Goal: Task Accomplishment & Management: Complete application form

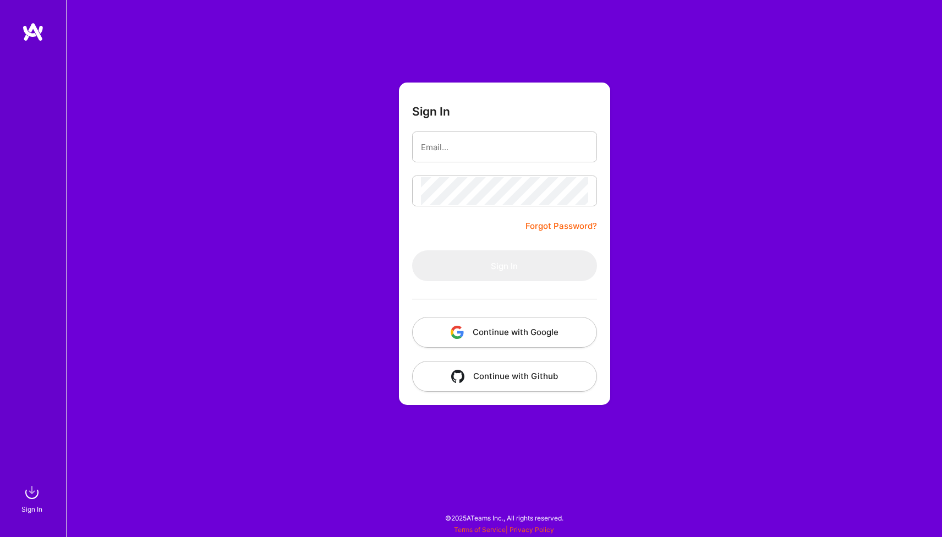
click at [503, 337] on button "Continue with Google" at bounding box center [504, 332] width 185 height 31
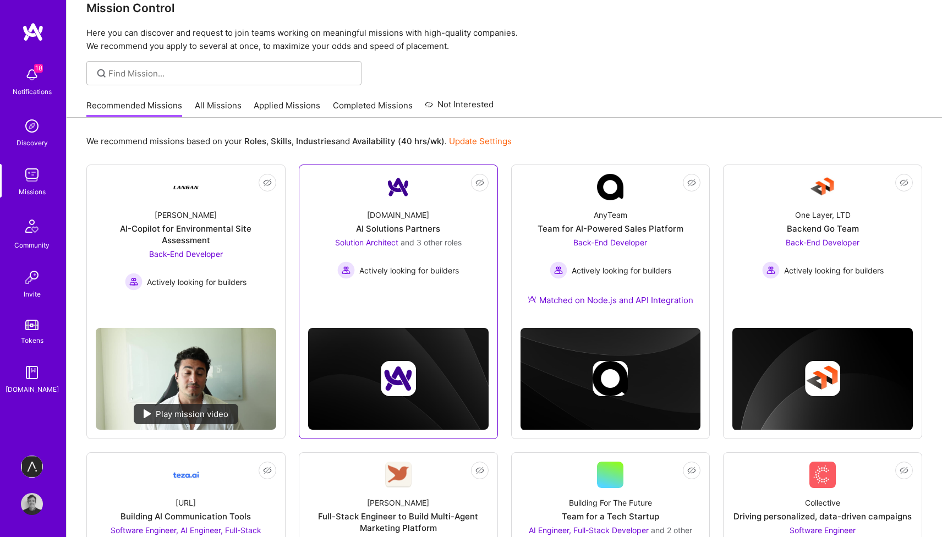
scroll to position [32, 0]
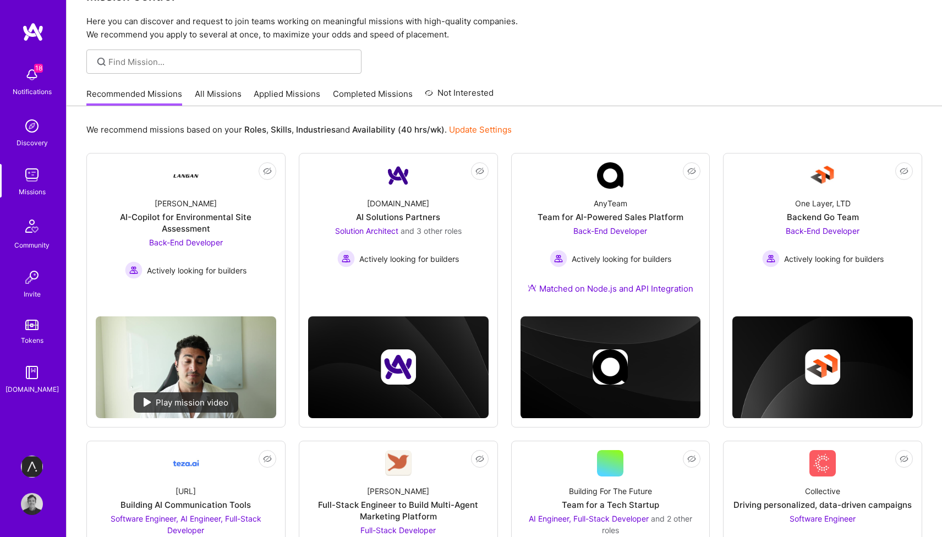
click at [285, 97] on link "Applied Missions" at bounding box center [287, 97] width 67 height 18
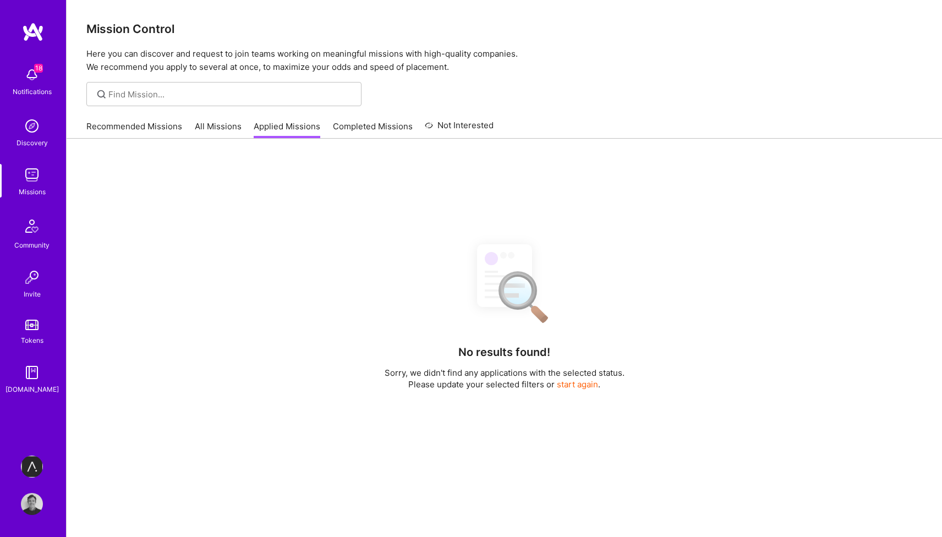
click at [216, 119] on div "Recommended Missions All Missions Applied Missions Completed Missions Not Inter…" at bounding box center [289, 126] width 407 height 24
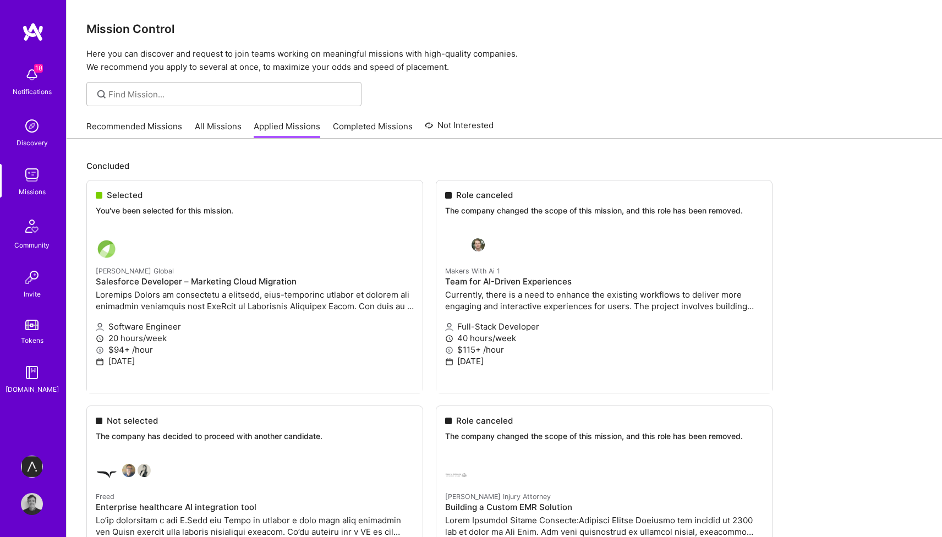
click at [215, 126] on link "All Missions" at bounding box center [218, 129] width 47 height 18
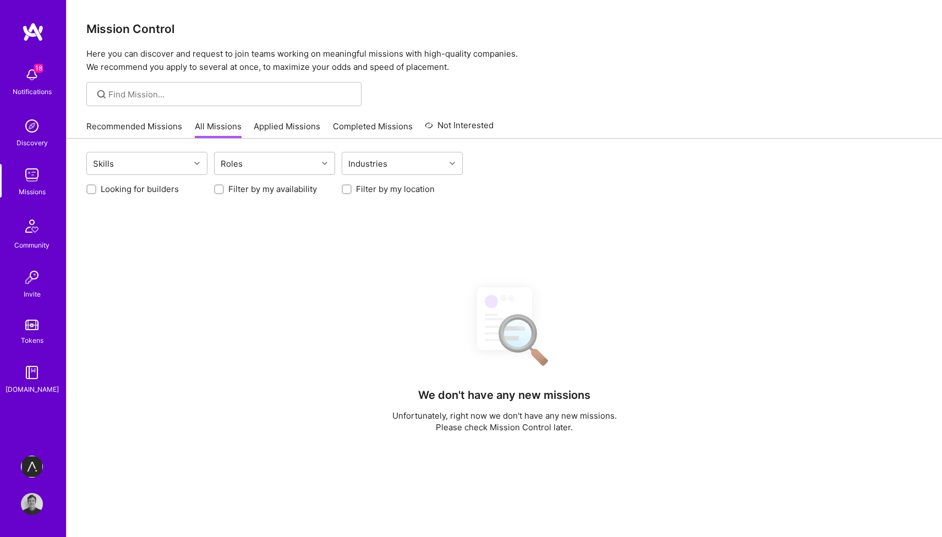
click at [264, 127] on link "Applied Missions" at bounding box center [287, 129] width 67 height 18
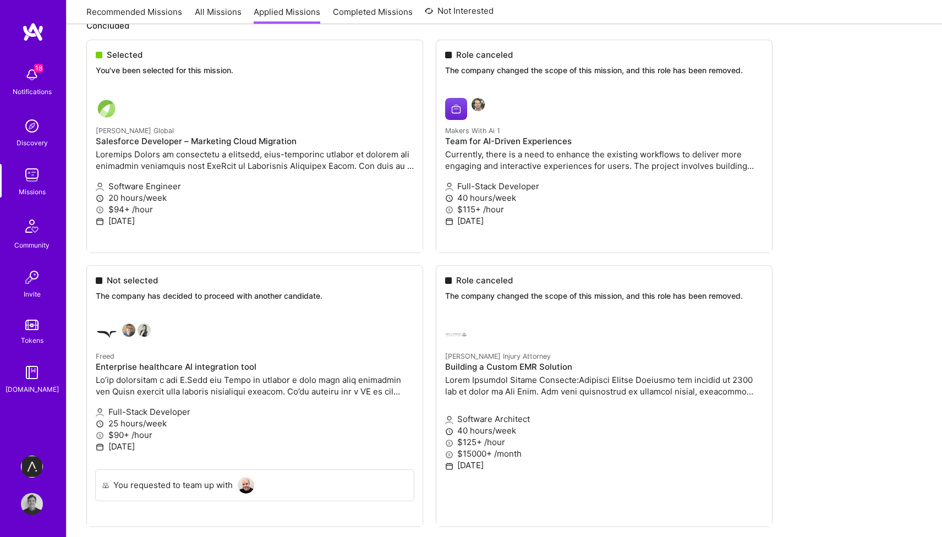
scroll to position [135, 0]
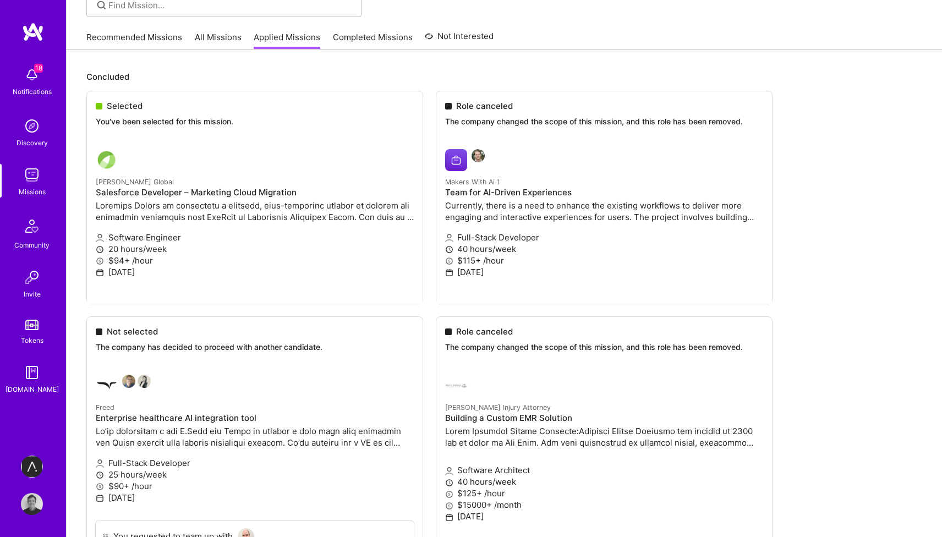
scroll to position [80, 0]
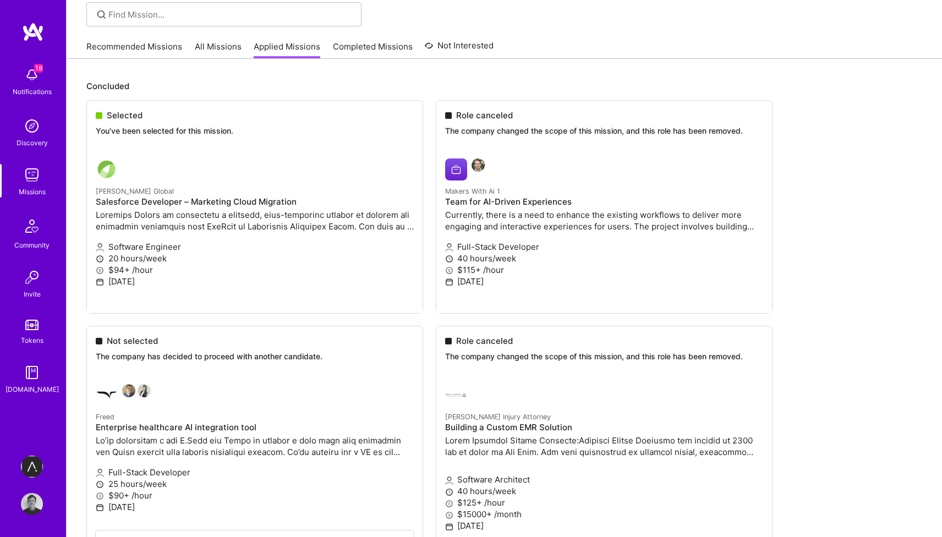
click at [217, 50] on link "All Missions" at bounding box center [218, 50] width 47 height 18
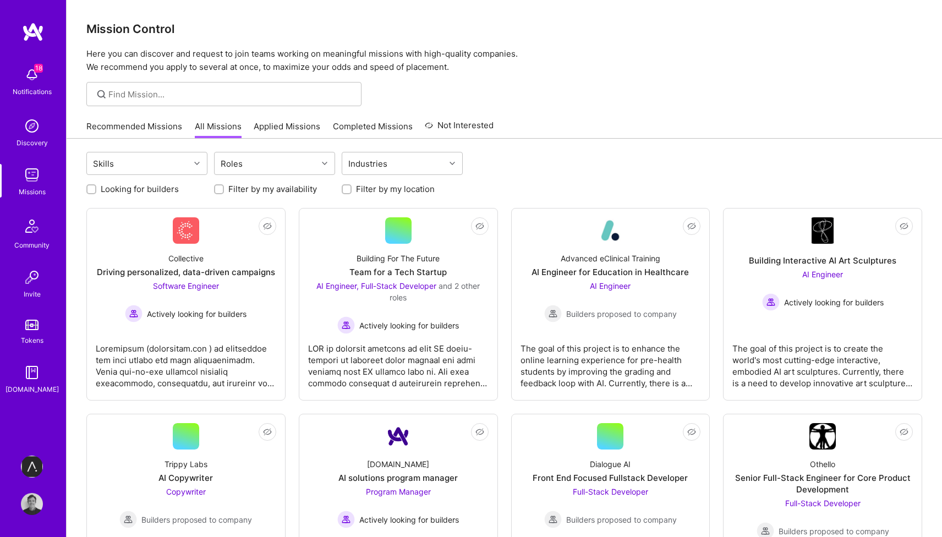
click at [386, 125] on link "Completed Missions" at bounding box center [373, 129] width 80 height 18
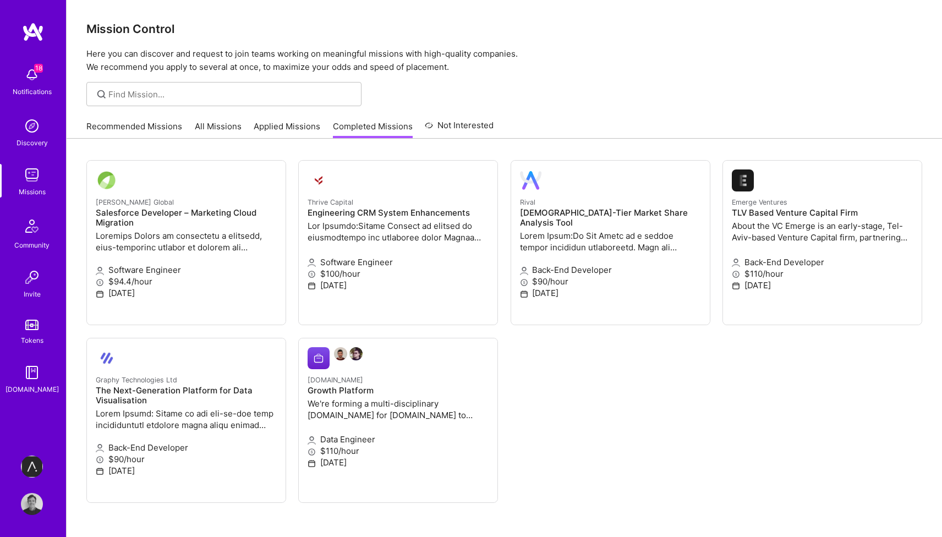
click at [123, 131] on link "Recommended Missions" at bounding box center [134, 129] width 96 height 18
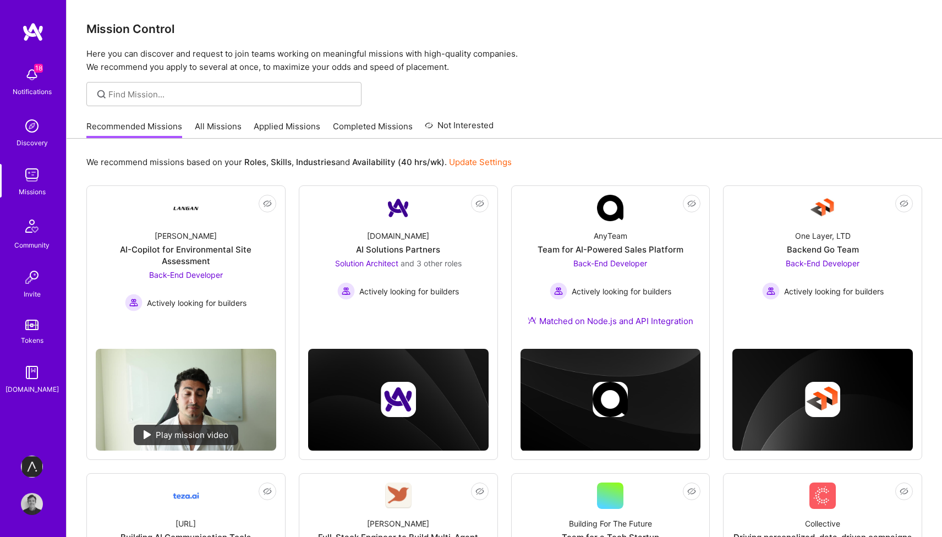
click at [191, 133] on div "Recommended Missions All Missions Applied Missions Completed Missions Not Inter…" at bounding box center [289, 126] width 407 height 24
click at [206, 128] on link "All Missions" at bounding box center [218, 129] width 47 height 18
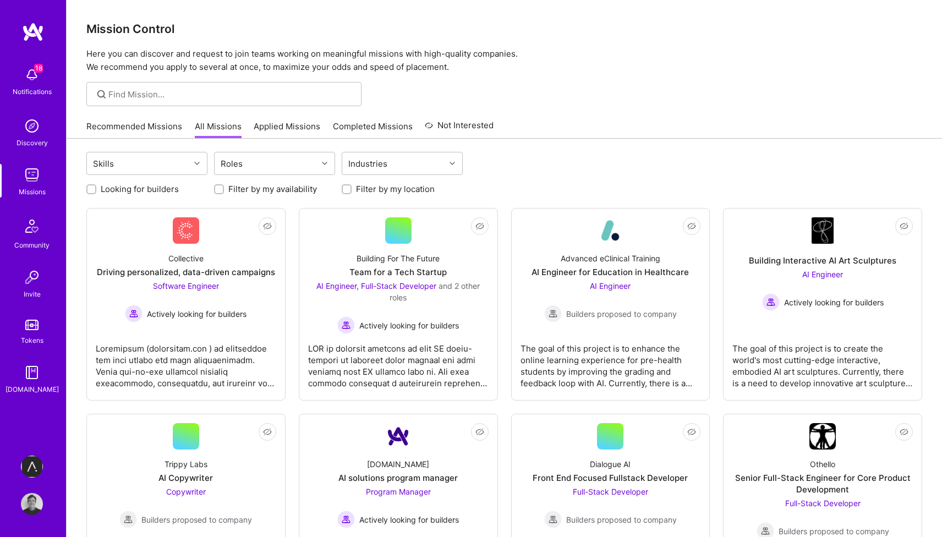
click at [140, 130] on link "Recommended Missions" at bounding box center [134, 129] width 96 height 18
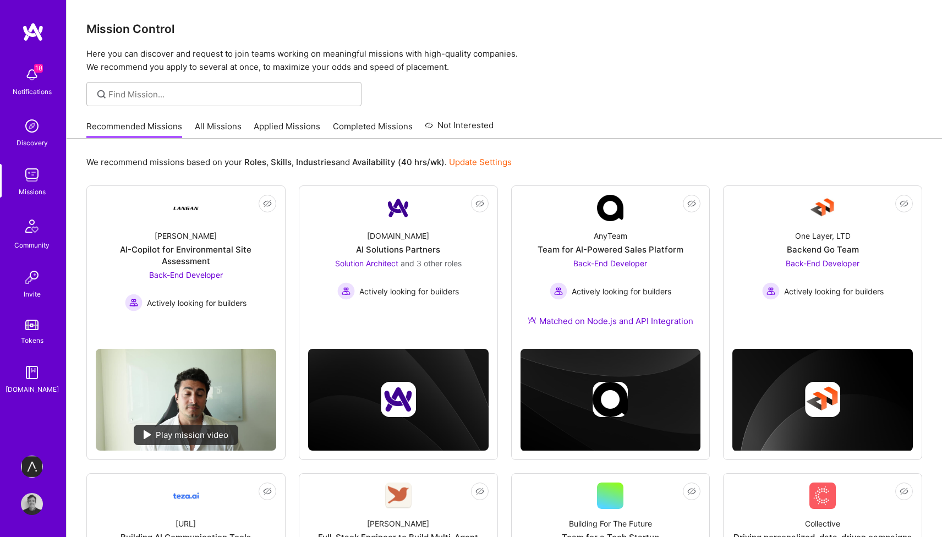
click at [24, 466] on img at bounding box center [32, 466] width 22 height 22
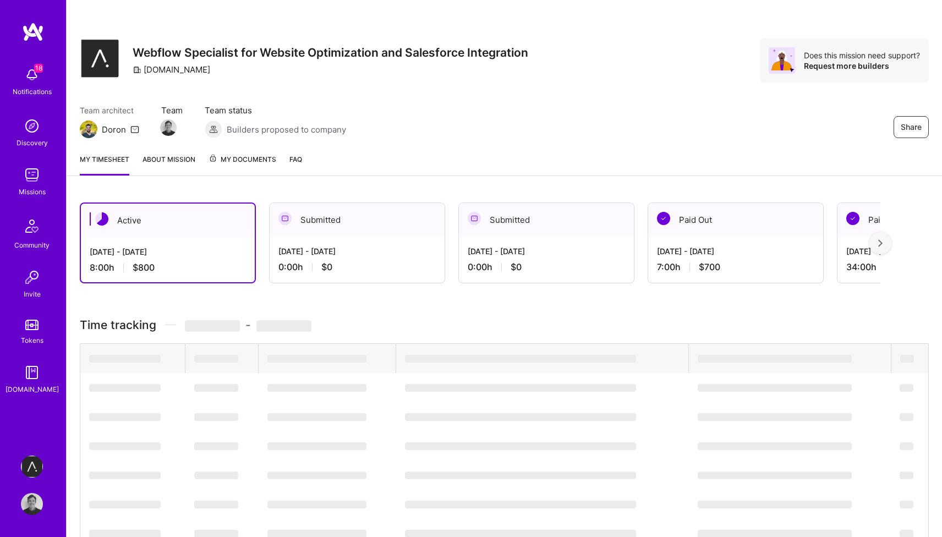
click at [41, 80] on img at bounding box center [32, 75] width 22 height 22
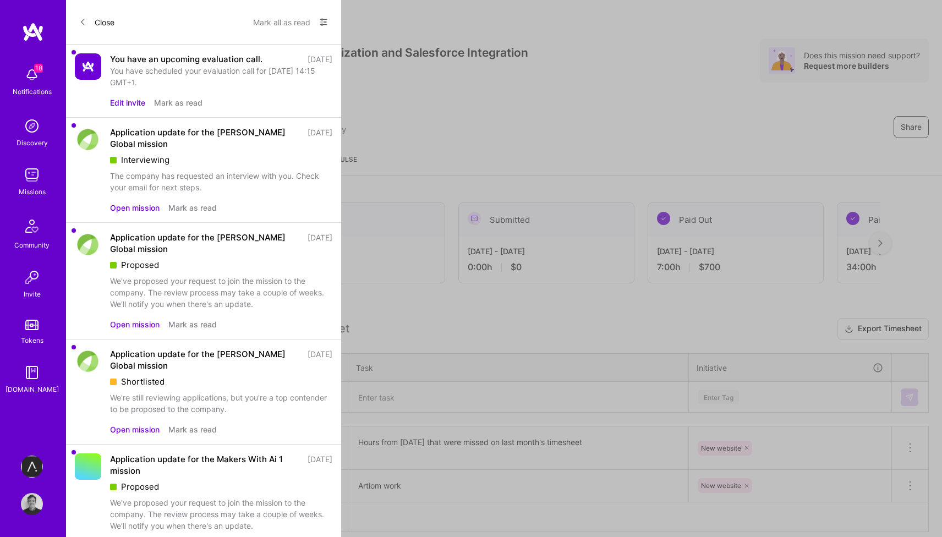
click at [377, 163] on div "18 18 Notifications Discovery Missions Community Invite Tokens [DOMAIN_NAME] [D…" at bounding box center [471, 290] width 942 height 580
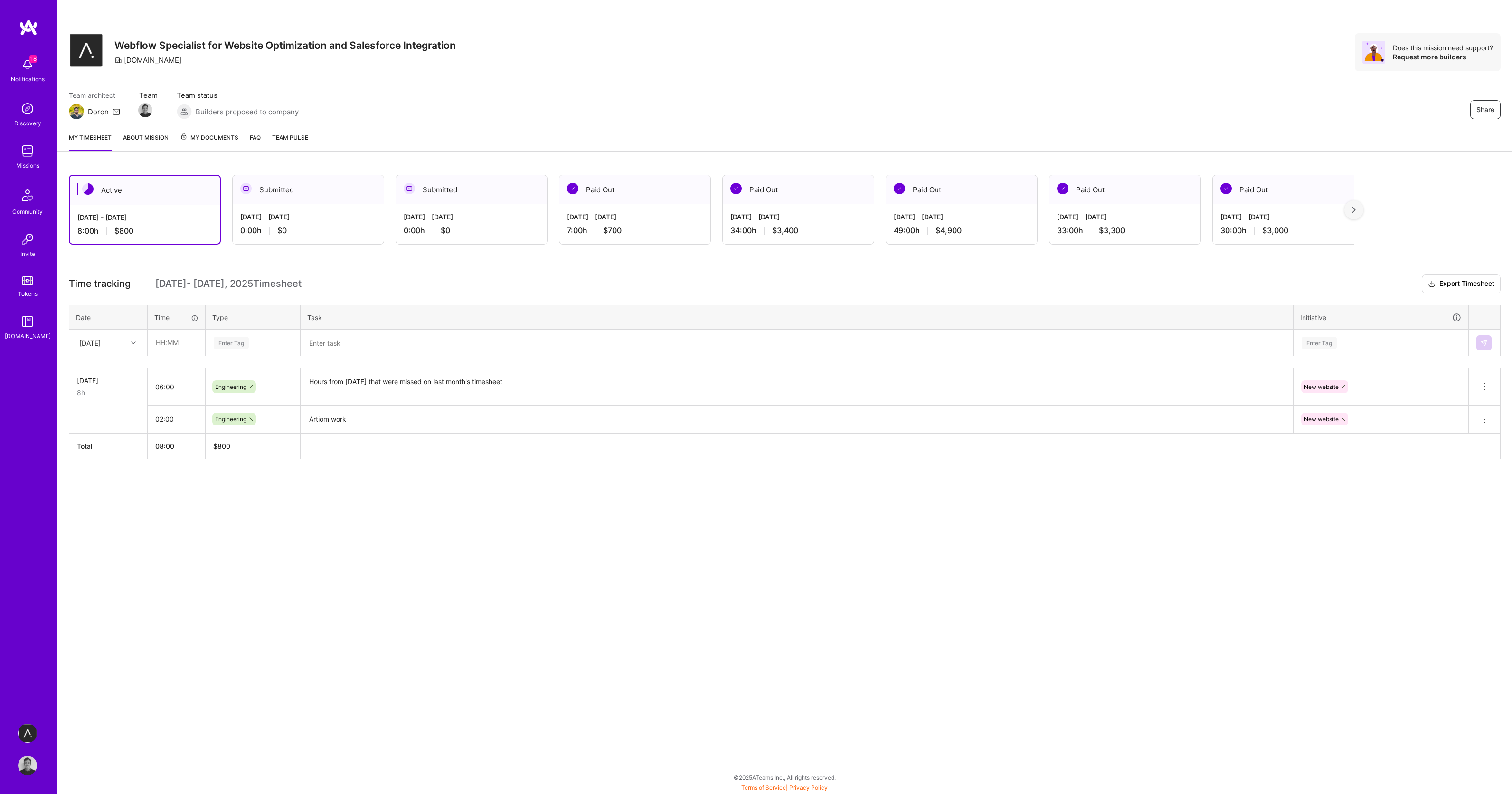
click at [27, 154] on img at bounding box center [28, 151] width 19 height 19
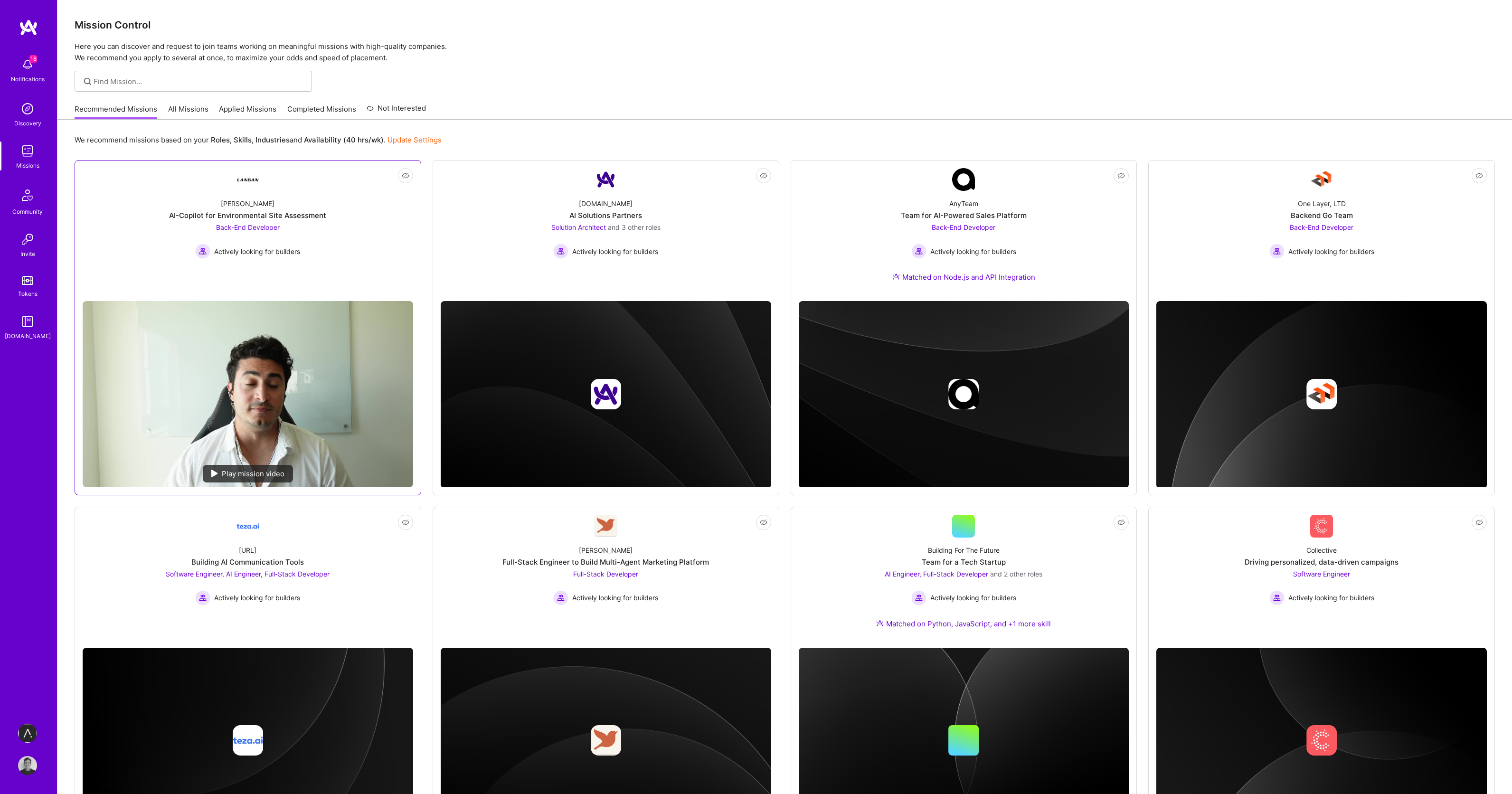
click at [338, 264] on link "Not Interested [PERSON_NAME]-Copilot for Environmental Site Assessment Back-End…" at bounding box center [248, 230] width 331 height 125
click at [813, 212] on div "AnyTeam Team for AI-Powered Sales Platform Back-End Developer Actively looking …" at bounding box center [964, 242] width 331 height 103
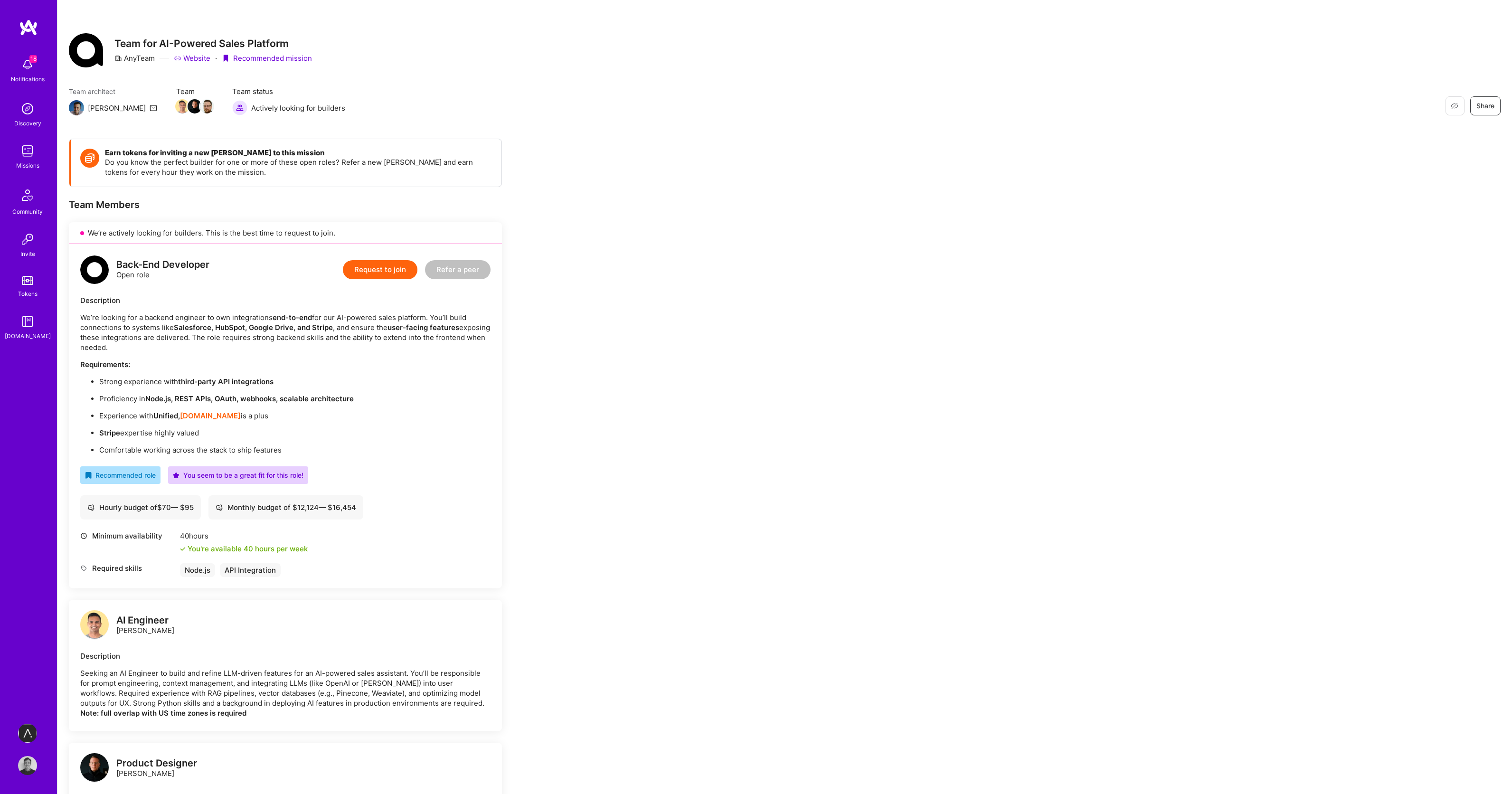
click at [720, 306] on div "Earn tokens for inviting a new [PERSON_NAME] to this mission Do you know the pe…" at bounding box center [785, 688] width 1455 height 1122
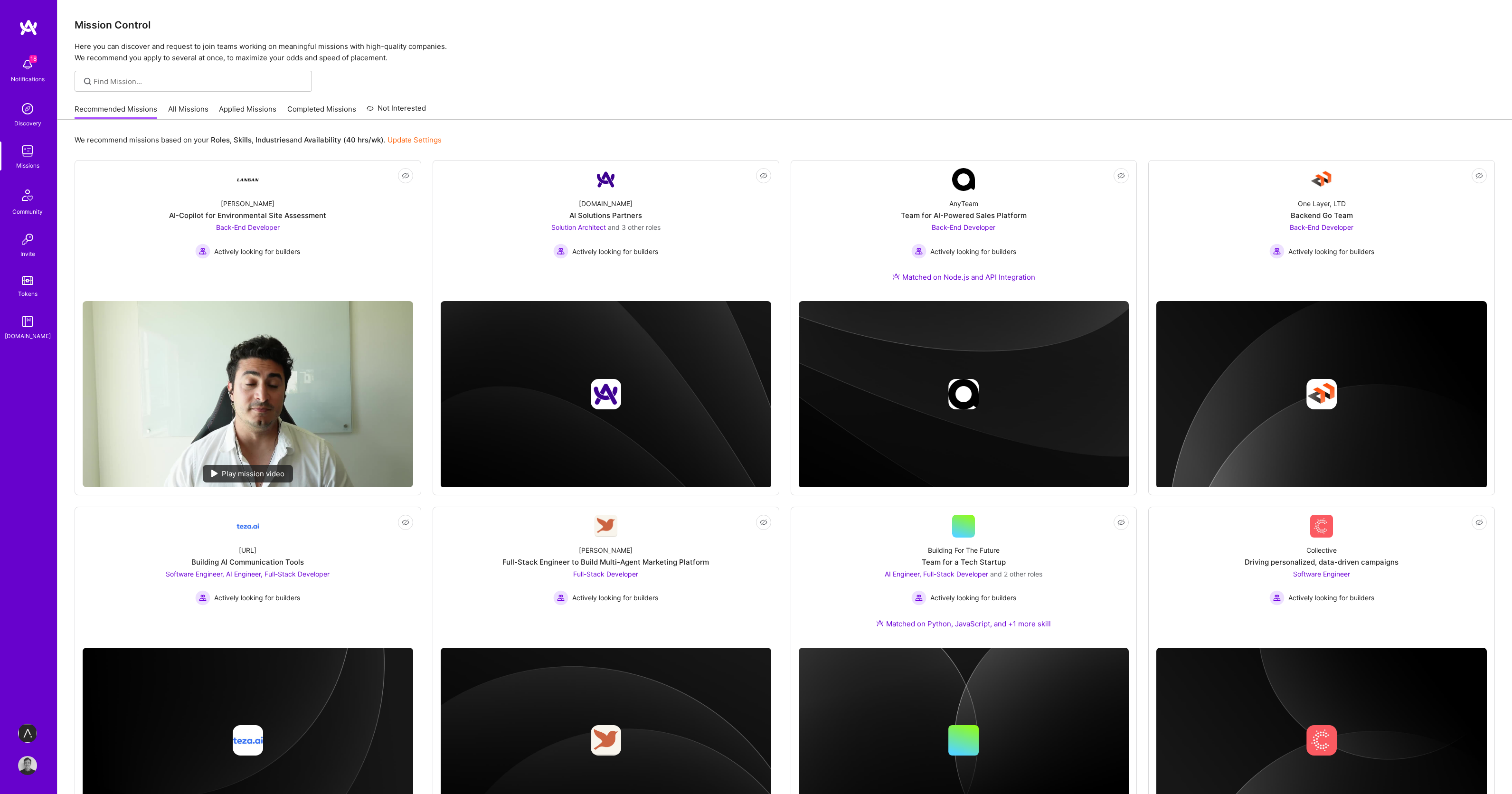
click at [676, 66] on div "Mission Control Here you can discover and request to join teams working on mean…" at bounding box center [785, 432] width 1455 height 864
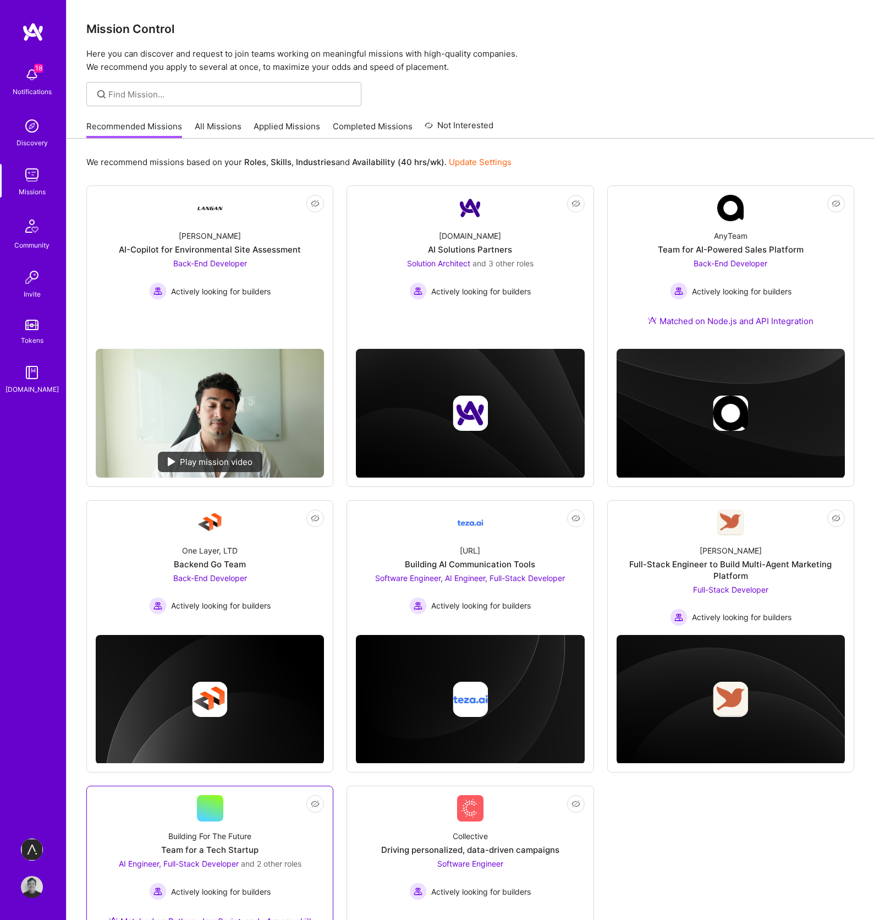
click at [194, 842] on div "Building For The Future Team for a Tech Startup AI Engineer, Full-Stack Develop…" at bounding box center [210, 880] width 228 height 119
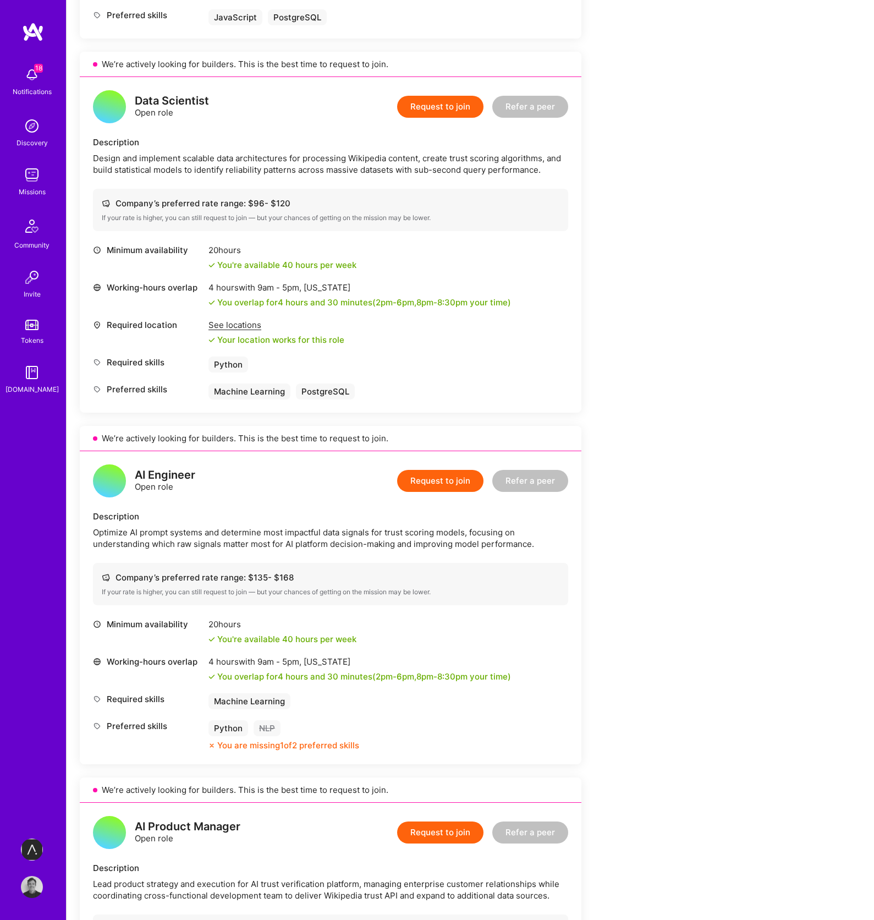
scroll to position [645, 0]
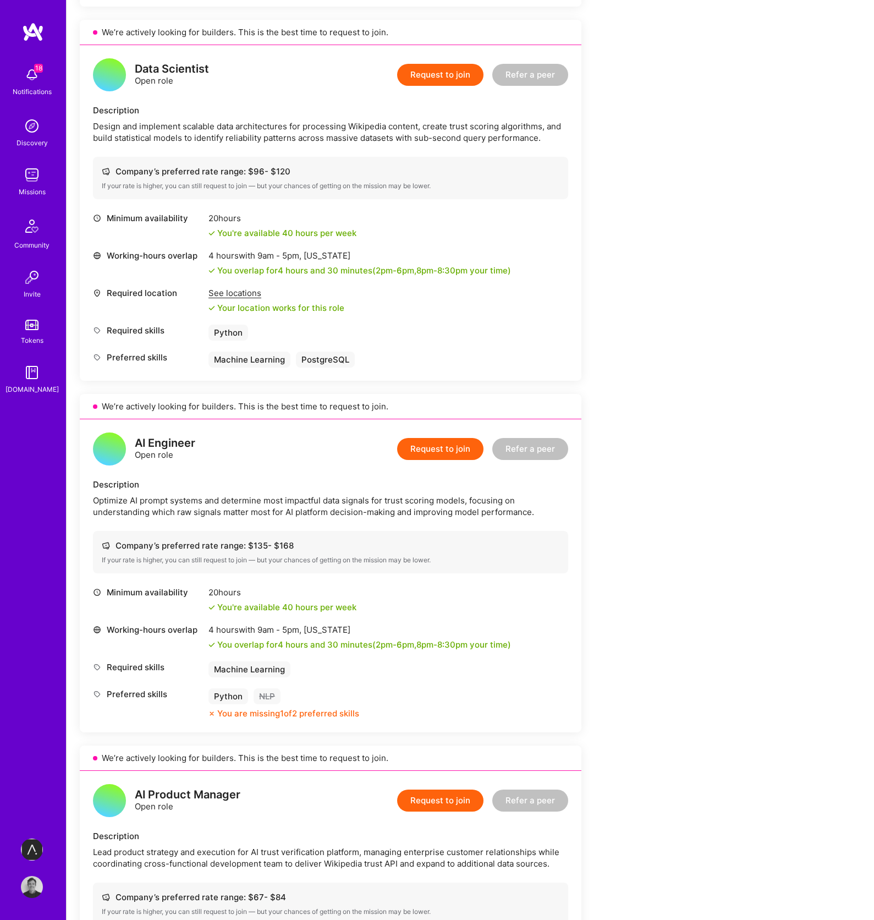
click at [460, 449] on button "Request to join" at bounding box center [440, 449] width 86 height 22
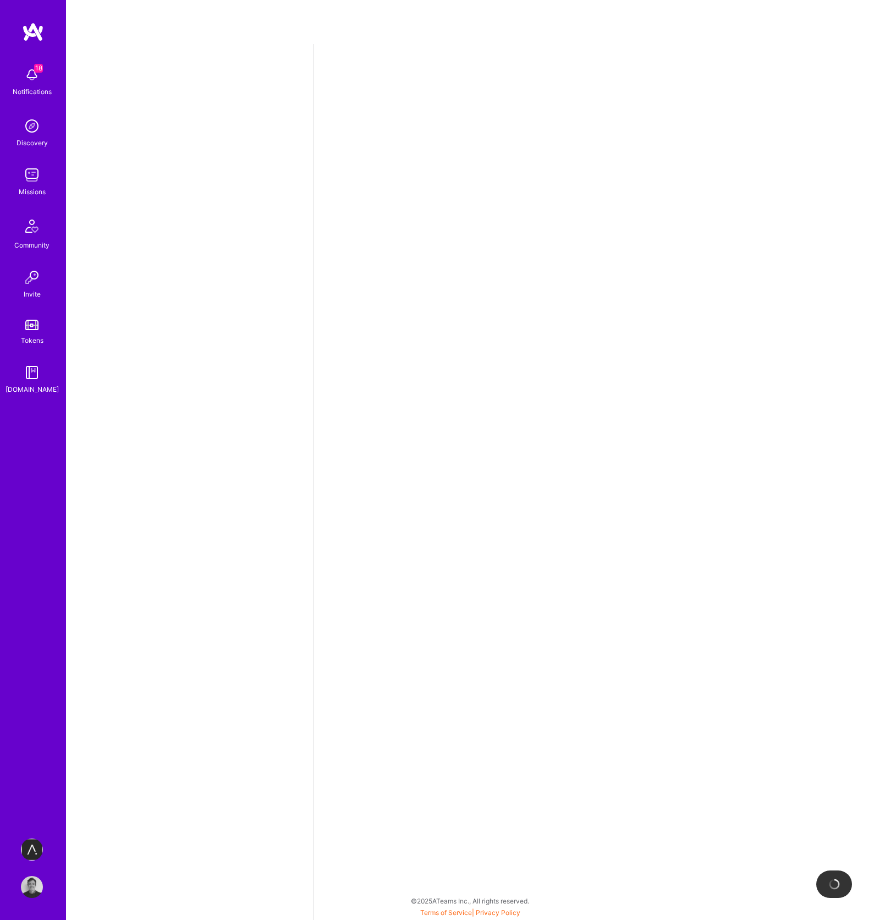
select select "GB"
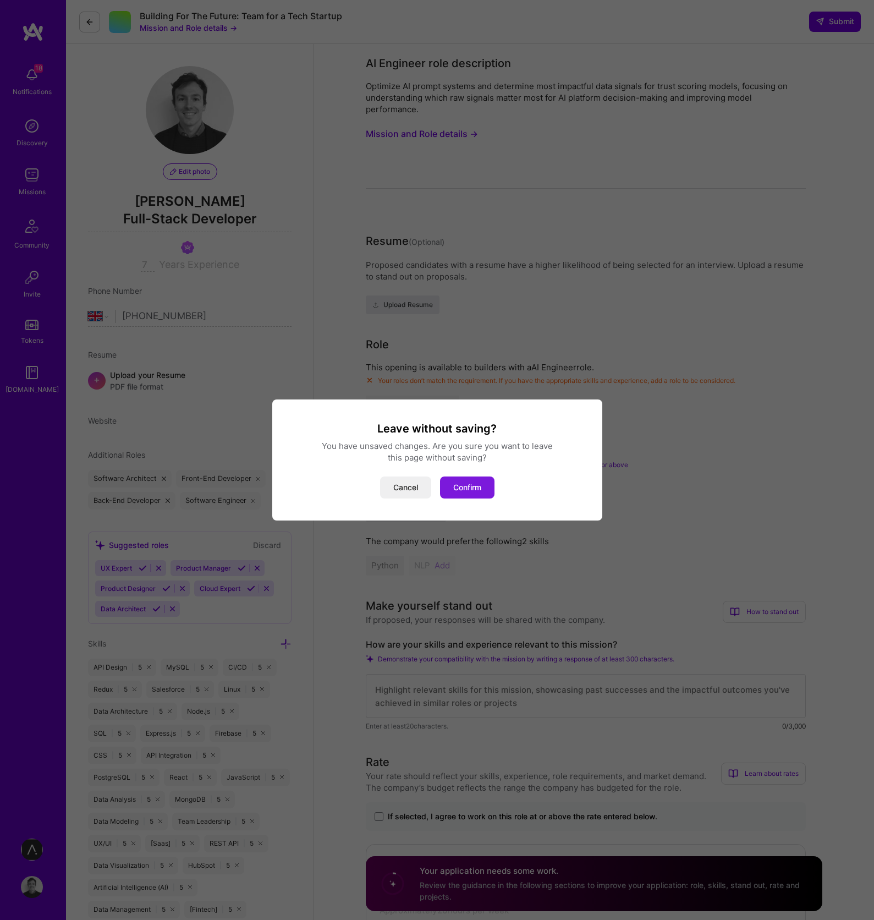
click at [457, 486] on button "Confirm" at bounding box center [467, 487] width 54 height 22
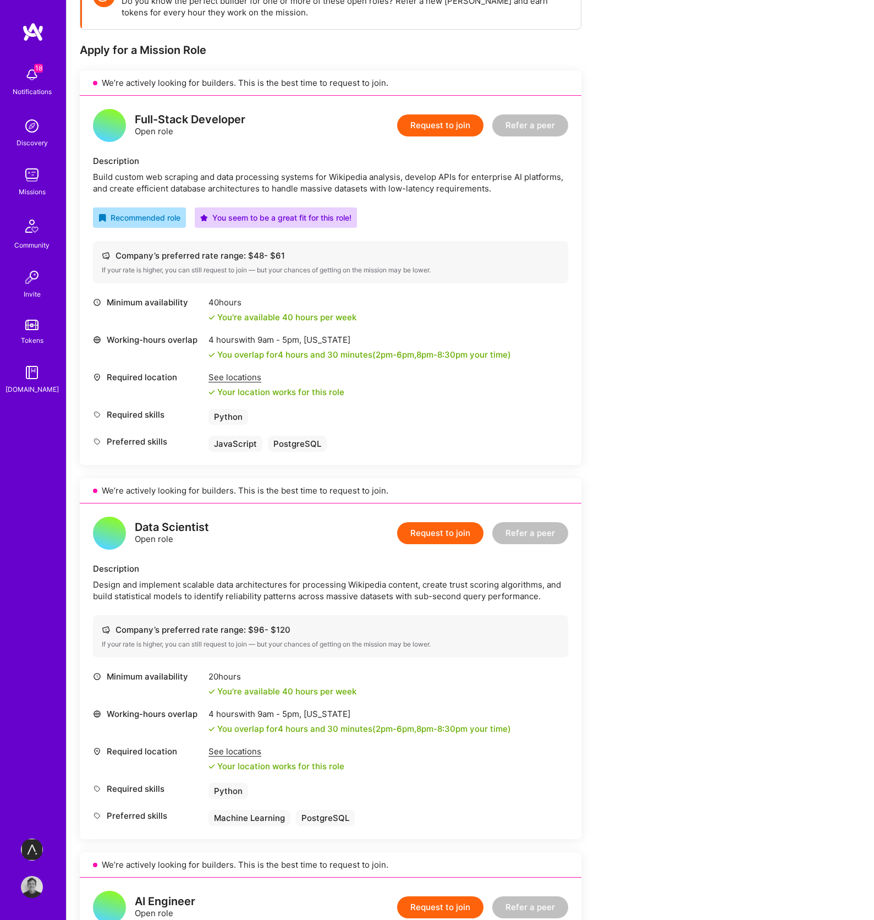
scroll to position [796, 0]
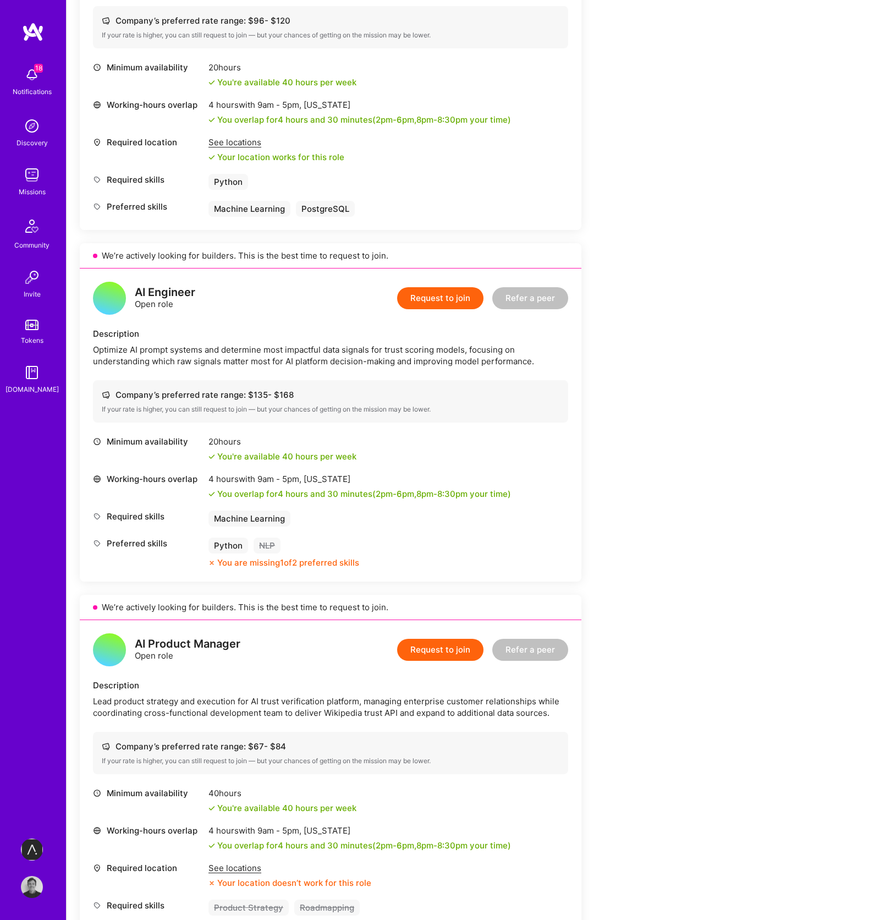
click at [198, 355] on div "Optimize AI prompt systems and determine most impactful data signals for trust …" at bounding box center [330, 355] width 475 height 23
click at [328, 358] on div "Optimize AI prompt systems and determine most impactful data signals for trust …" at bounding box center [330, 355] width 475 height 23
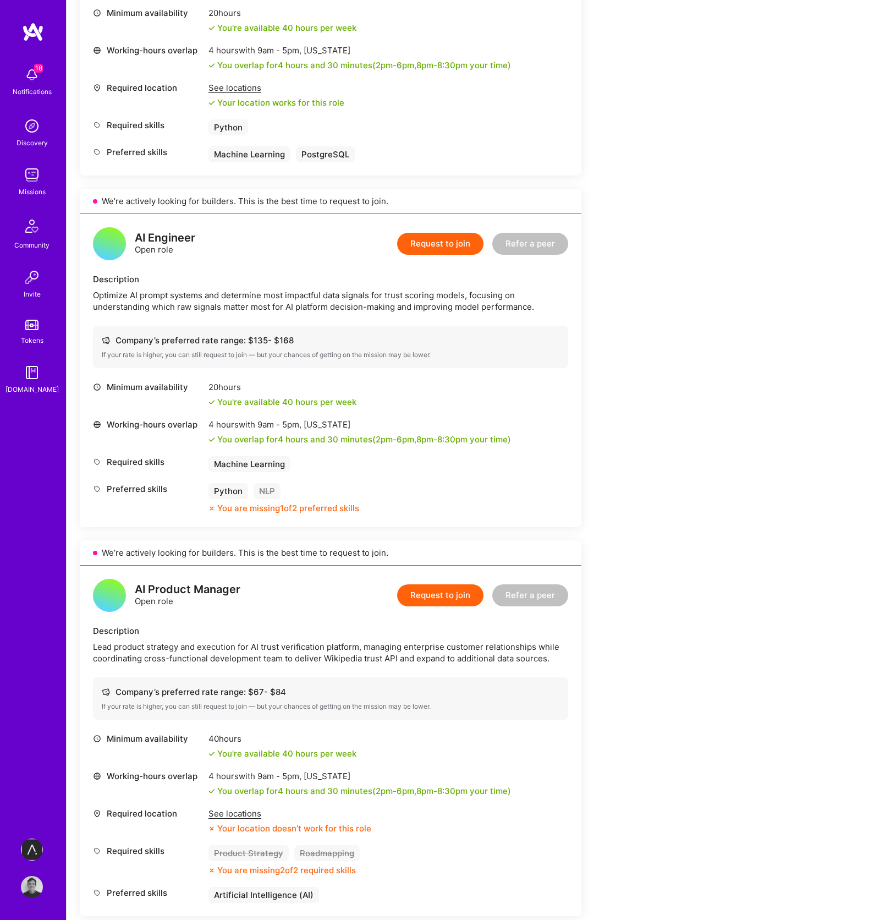
scroll to position [860, 0]
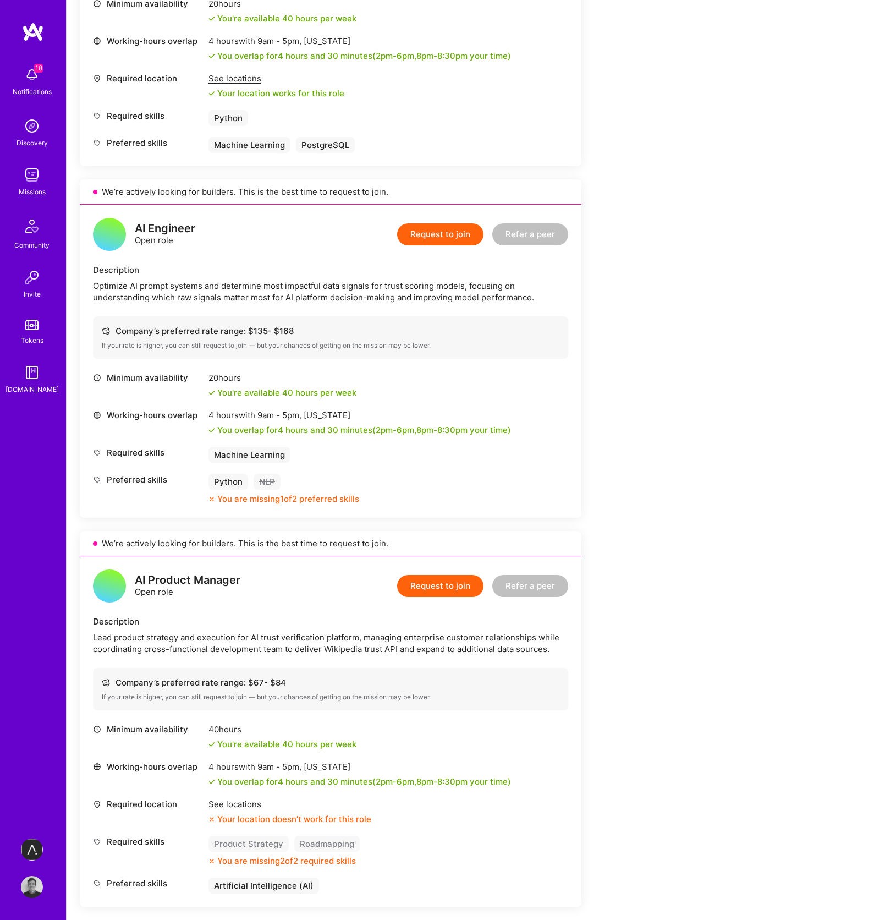
click at [222, 376] on div "20 hours" at bounding box center [282, 378] width 148 height 12
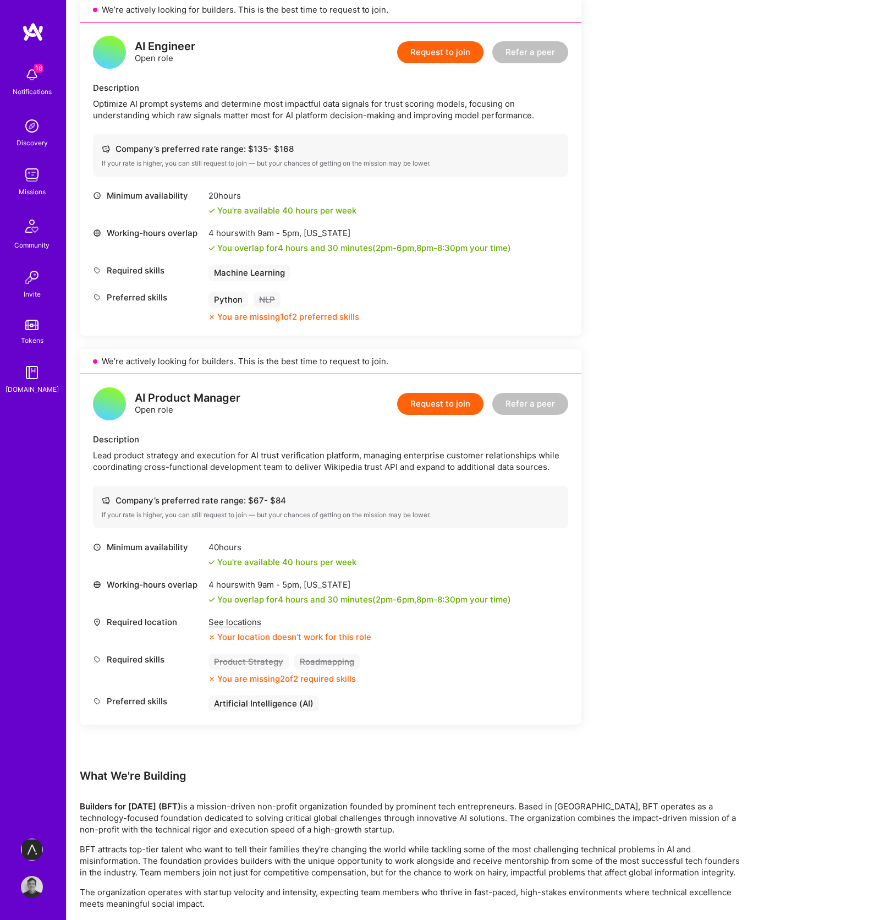
scroll to position [685, 0]
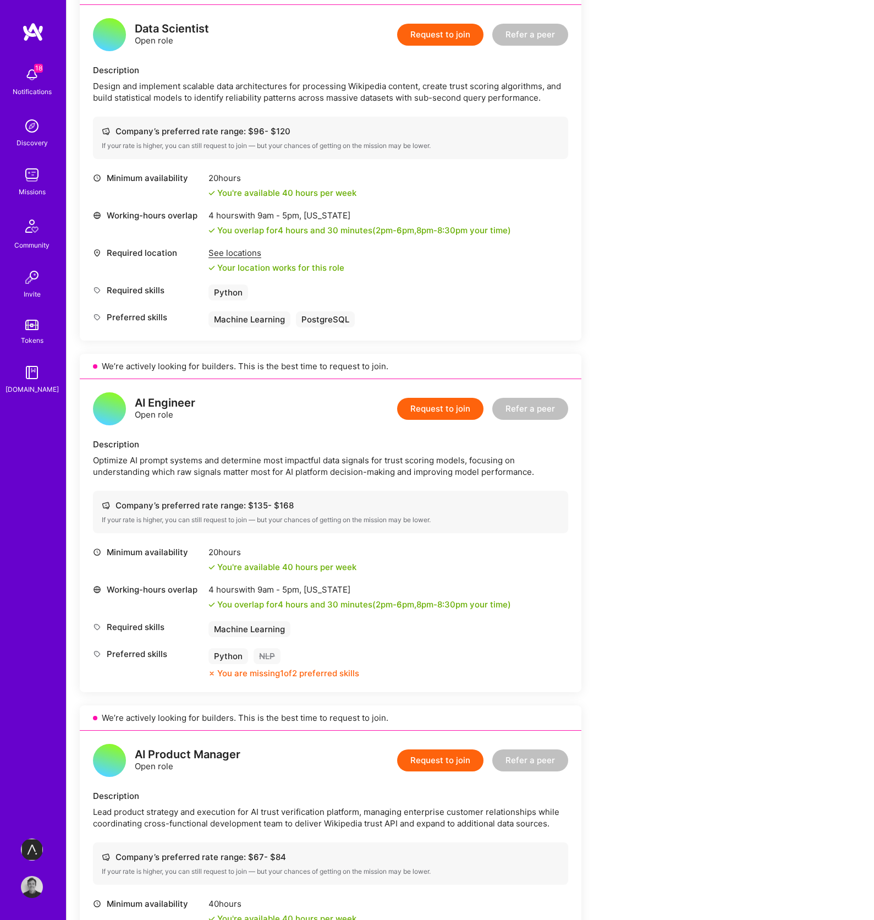
click at [214, 508] on div "Company’s preferred rate range: $ 135 - $ 168" at bounding box center [331, 505] width 458 height 12
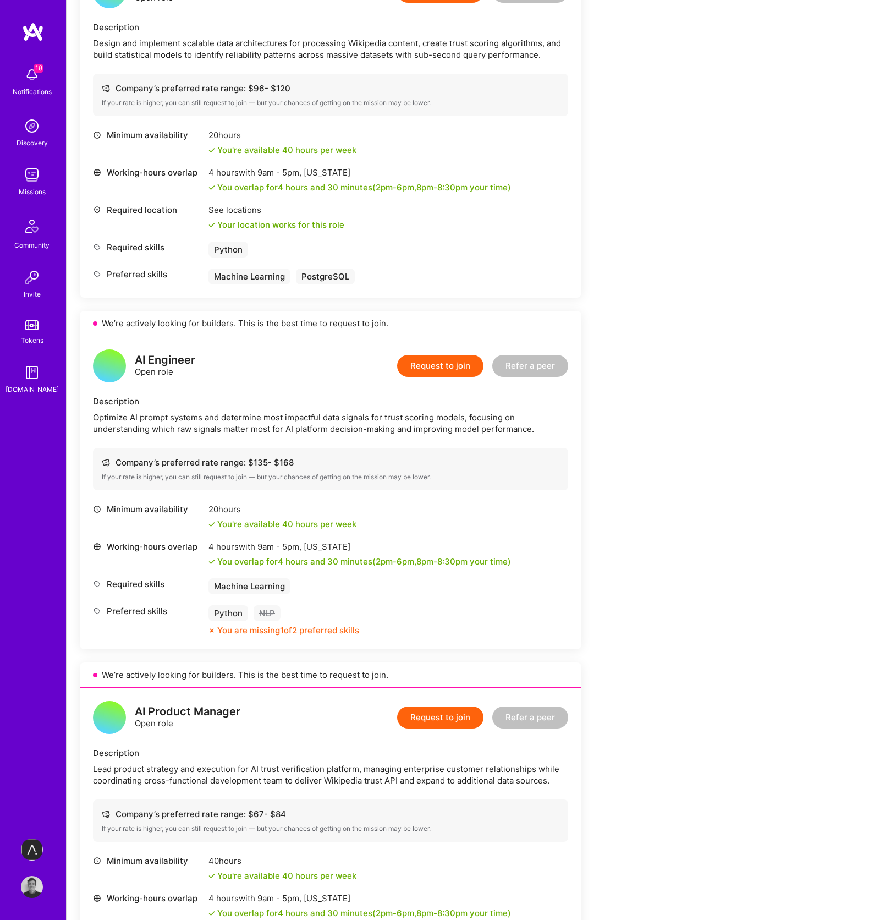
scroll to position [753, 0]
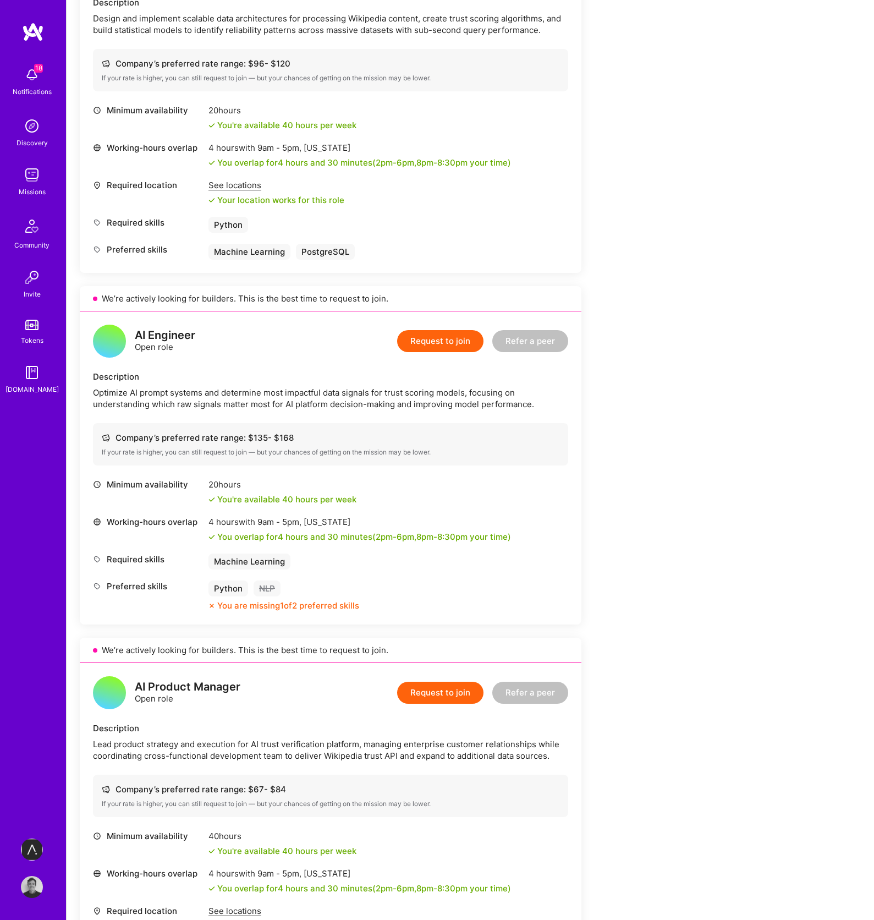
click at [353, 411] on div "AI Engineer Open role Request to join Refer a peer Description Optimize AI prom…" at bounding box center [331, 467] width 502 height 313
click at [233, 412] on div "AI Engineer Open role Request to join Refer a peer Description Optimize AI prom…" at bounding box center [331, 467] width 502 height 313
click at [441, 344] on button "Request to join" at bounding box center [440, 341] width 86 height 22
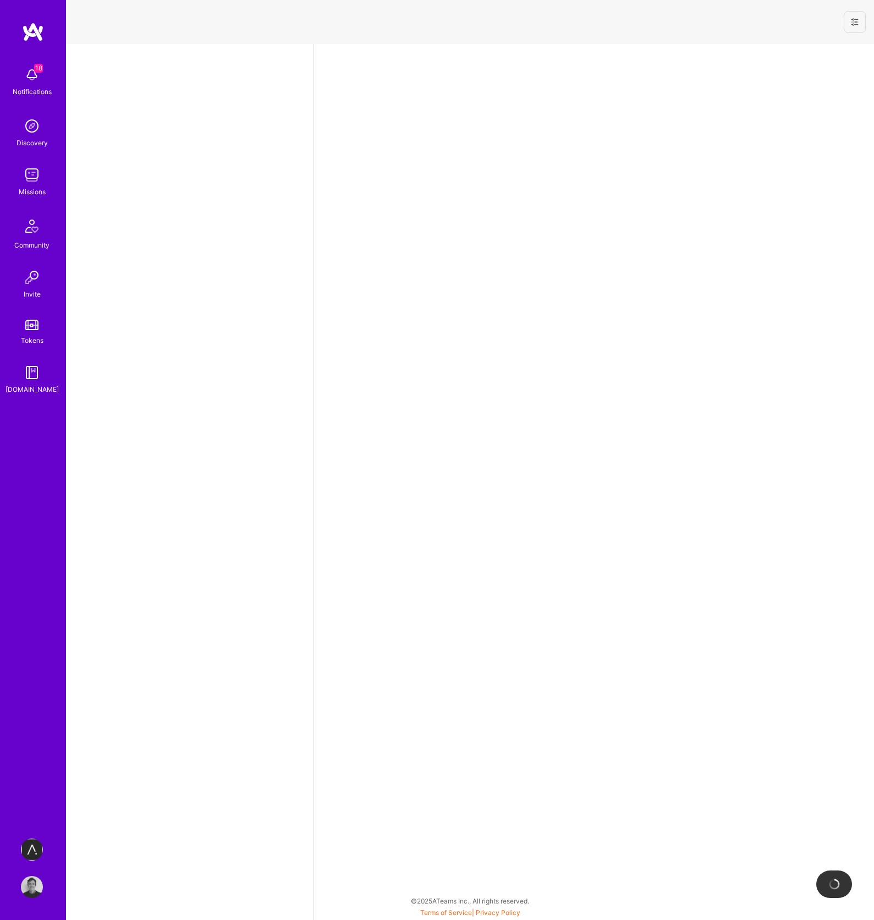
select select "GB"
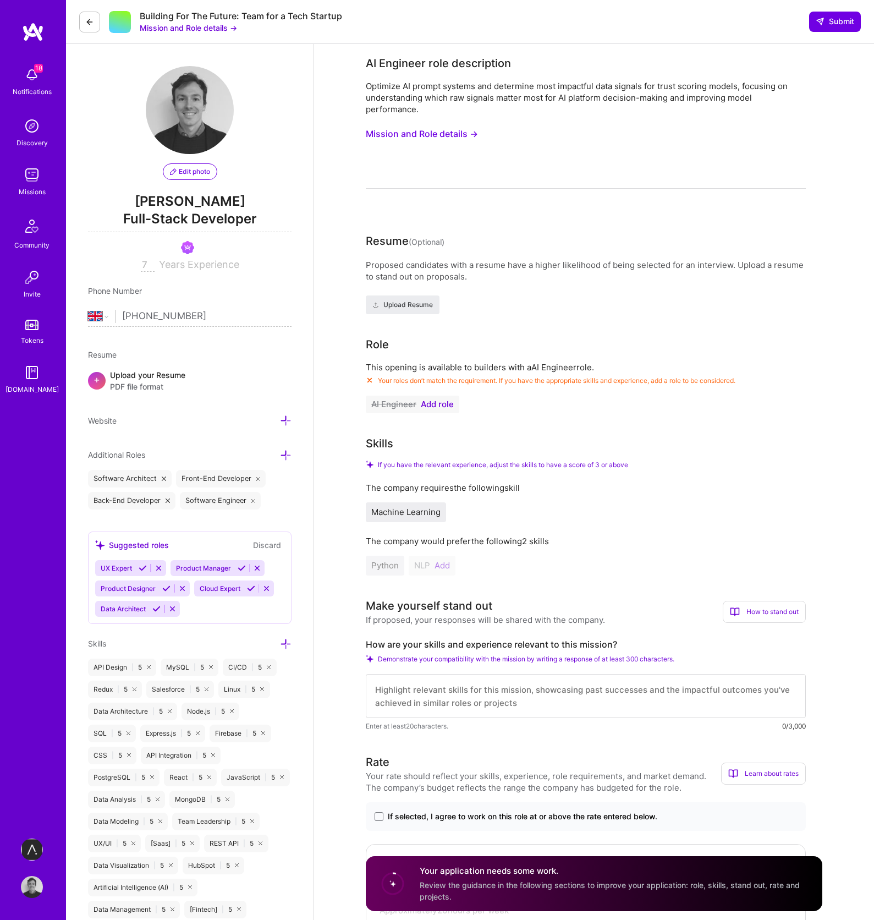
click at [414, 136] on button "Mission and Role details →" at bounding box center [422, 134] width 112 height 20
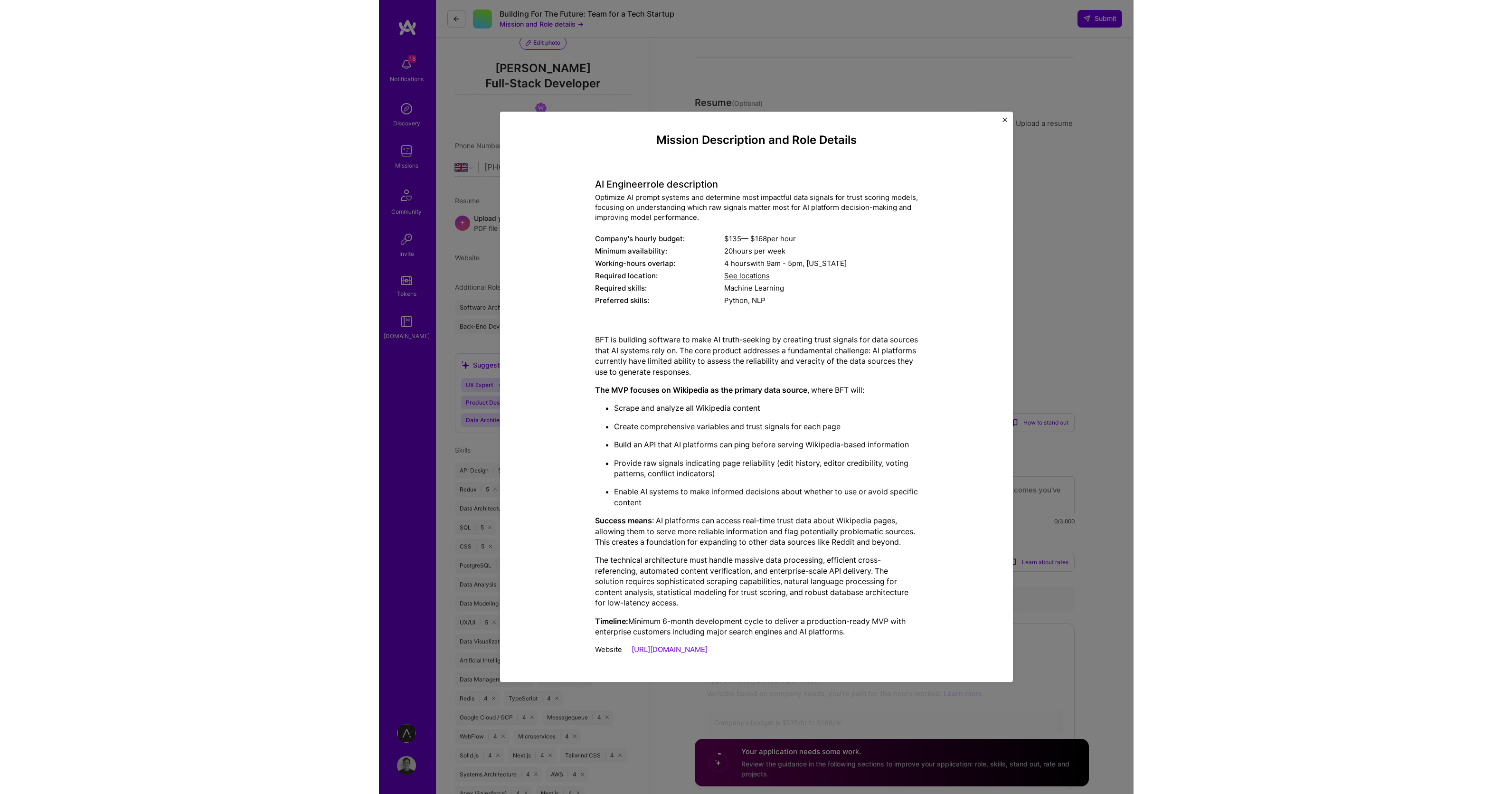
scroll to position [106, 0]
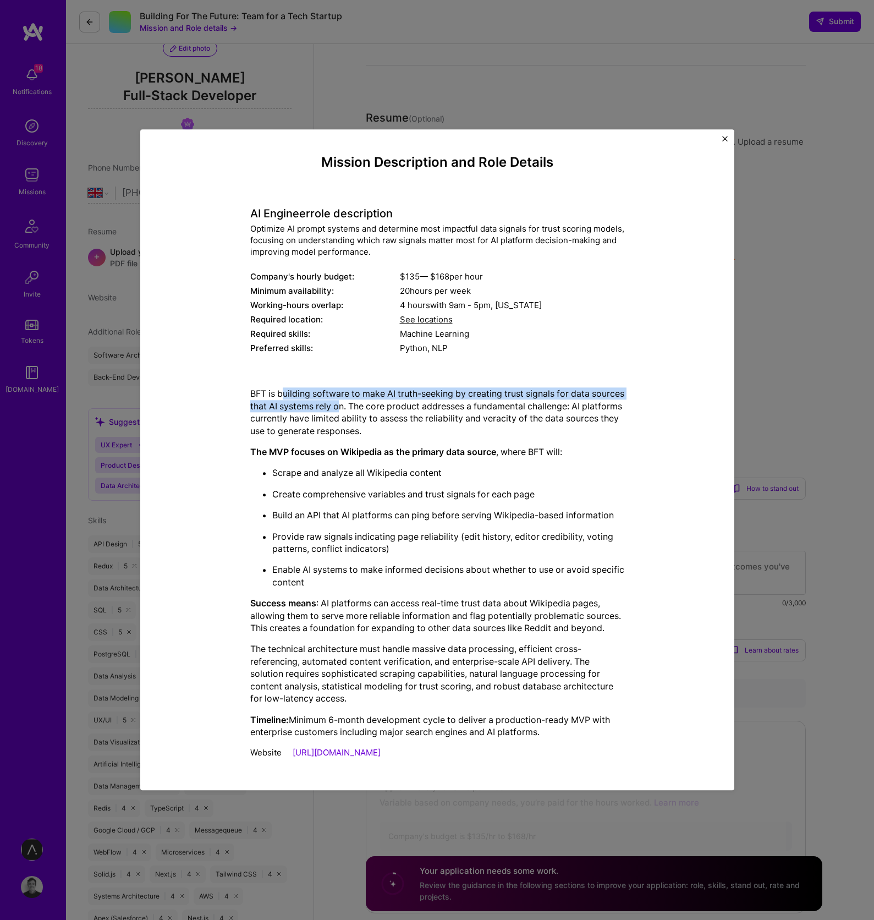
drag, startPoint x: 282, startPoint y: 394, endPoint x: 376, endPoint y: 403, distance: 94.0
click at [376, 403] on p "BFT is building software to make AI truth-seeking by creating trust signals for…" at bounding box center [437, 413] width 374 height 50
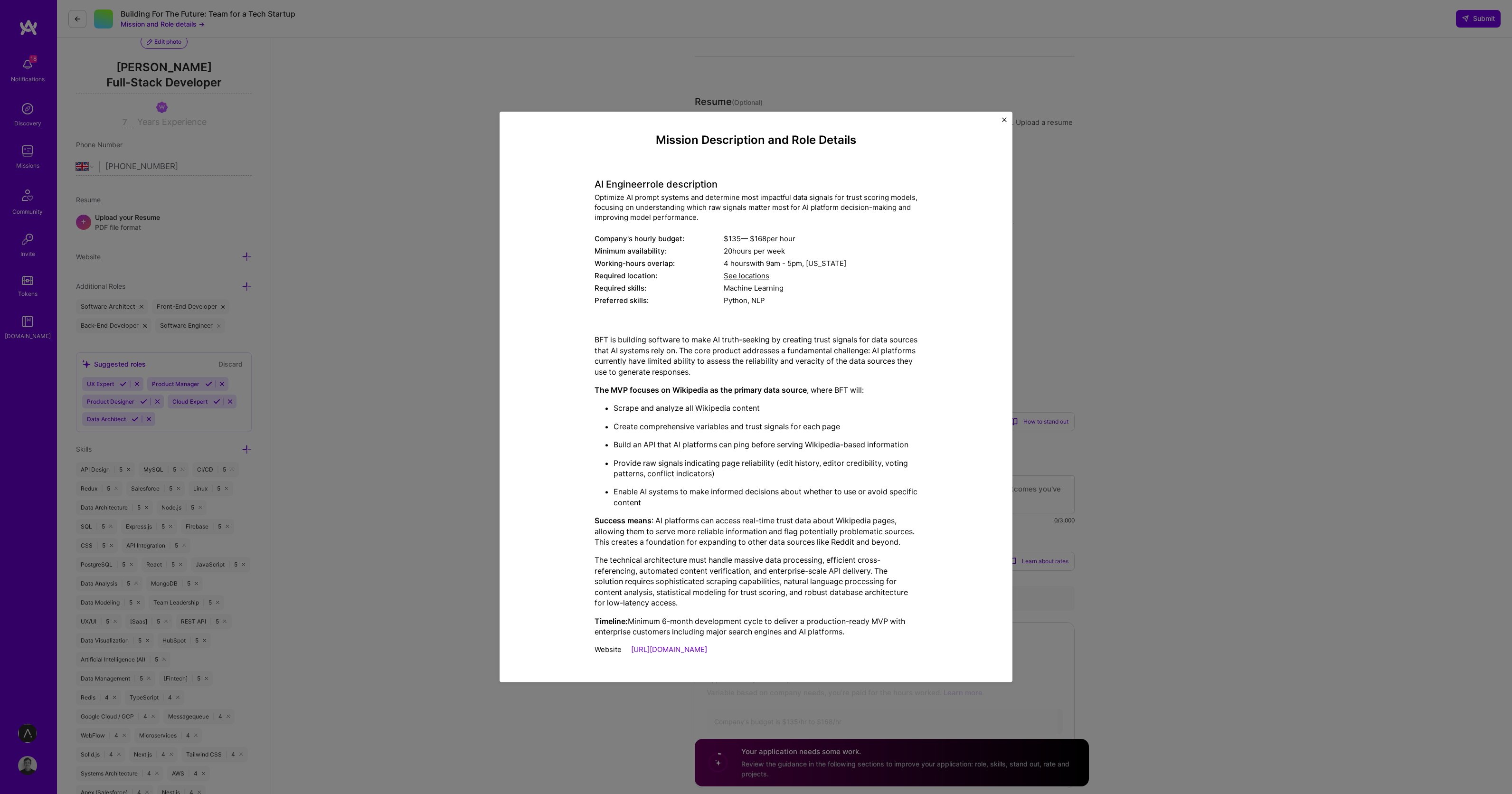
click at [390, 293] on div "Mission Description and Role Details AI Engineer role description Optimize AI p…" at bounding box center [756, 397] width 1512 height 794
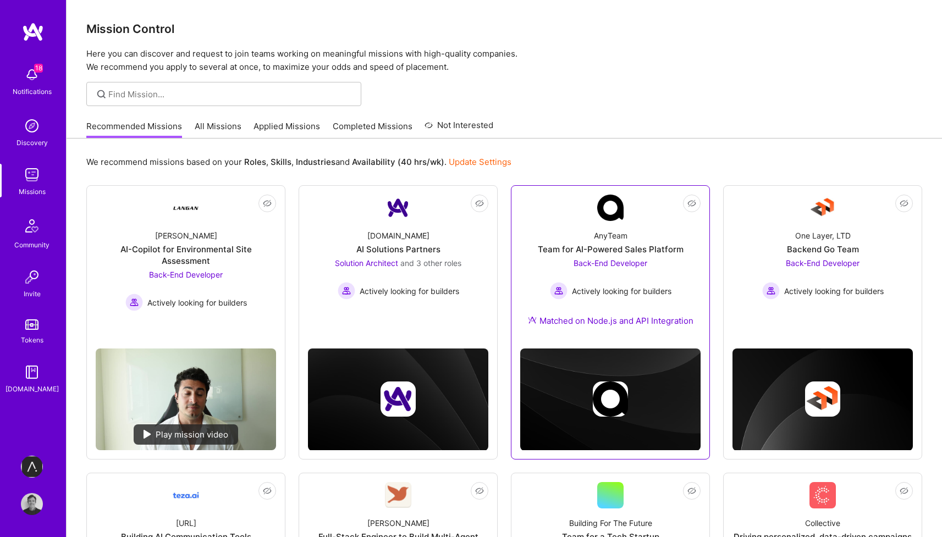
click at [631, 286] on span "Actively looking for builders" at bounding box center [622, 291] width 100 height 12
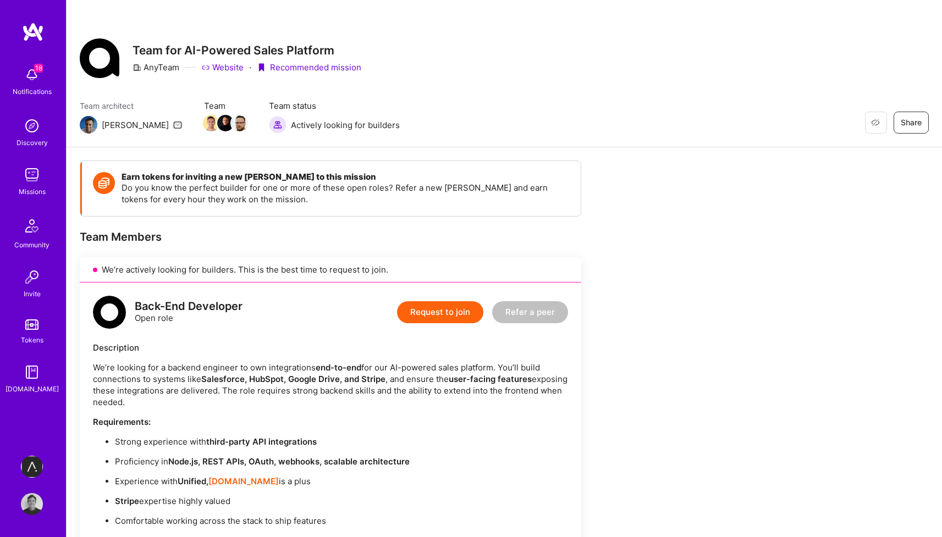
click at [173, 124] on icon at bounding box center [177, 124] width 9 height 9
